Goal: Find specific page/section: Find specific page/section

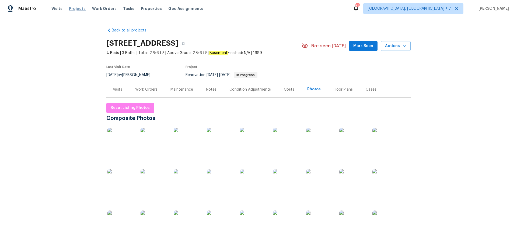
click at [71, 6] on span "Projects" at bounding box center [77, 8] width 17 height 5
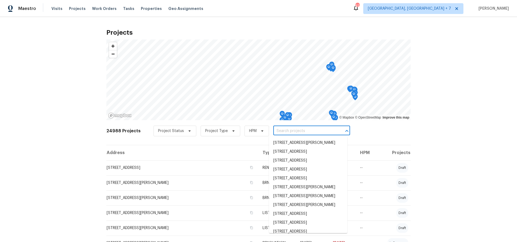
click at [285, 131] on input "text" at bounding box center [304, 131] width 62 height 8
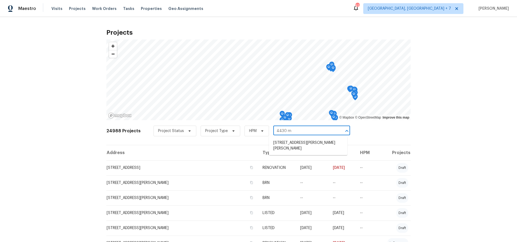
type input "4430 mc"
click at [285, 144] on li "[STREET_ADDRESS][PERSON_NAME][PERSON_NAME]" at bounding box center [308, 146] width 78 height 15
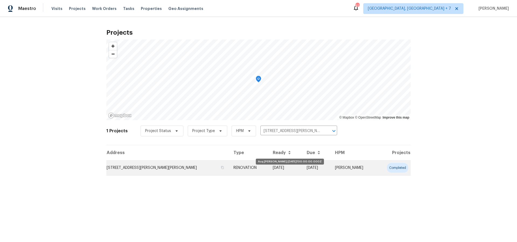
click at [269, 170] on td "[DATE]" at bounding box center [285, 167] width 34 height 15
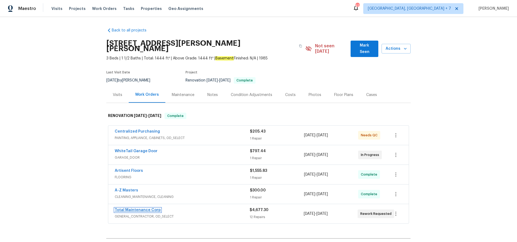
click at [125, 208] on link "Total Maintenance Corp" at bounding box center [138, 210] width 46 height 4
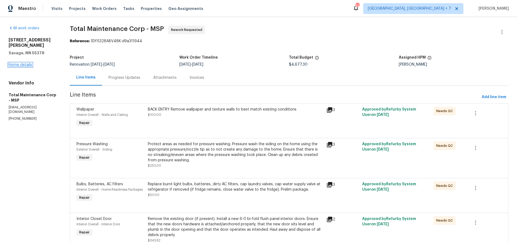
click at [27, 63] on link "Home details" at bounding box center [20, 65] width 23 height 4
